Goal: Find specific page/section: Find specific page/section

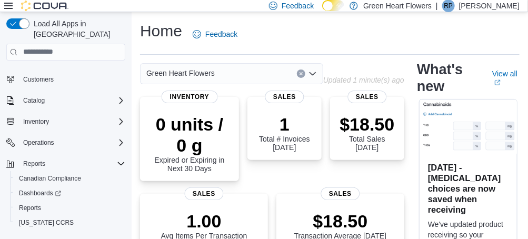
scroll to position [30, 0]
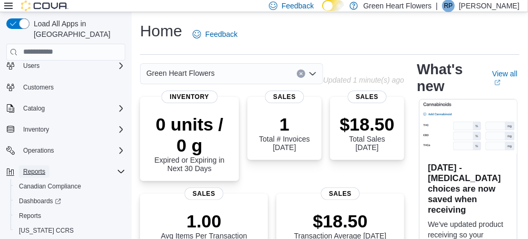
click at [42, 167] on span "Reports" at bounding box center [34, 171] width 22 height 8
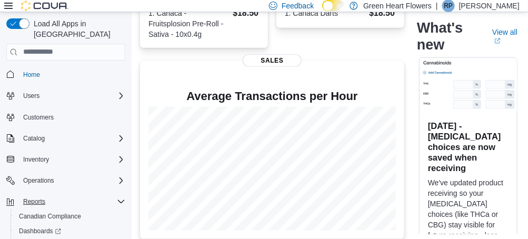
scroll to position [41, 0]
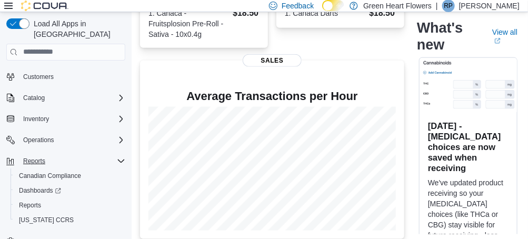
click at [42, 186] on span "Dashboards" at bounding box center [40, 190] width 42 height 8
